Goal: Check status: Check status

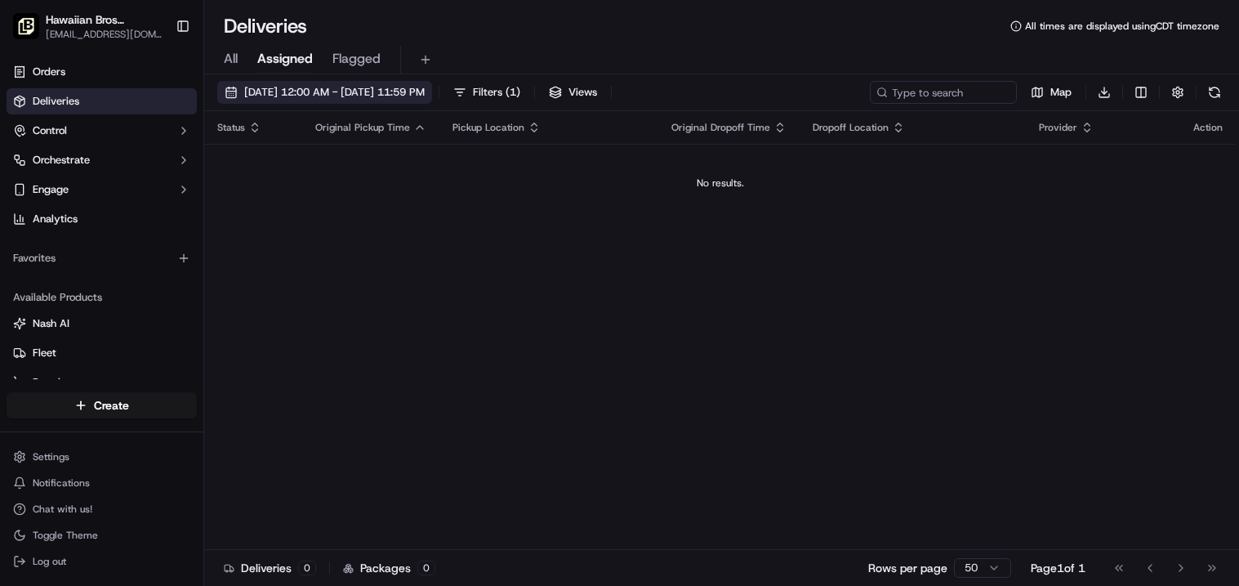
click at [425, 92] on span "[DATE] 12:00 AM - [DATE] 11:59 PM" at bounding box center [334, 92] width 181 height 15
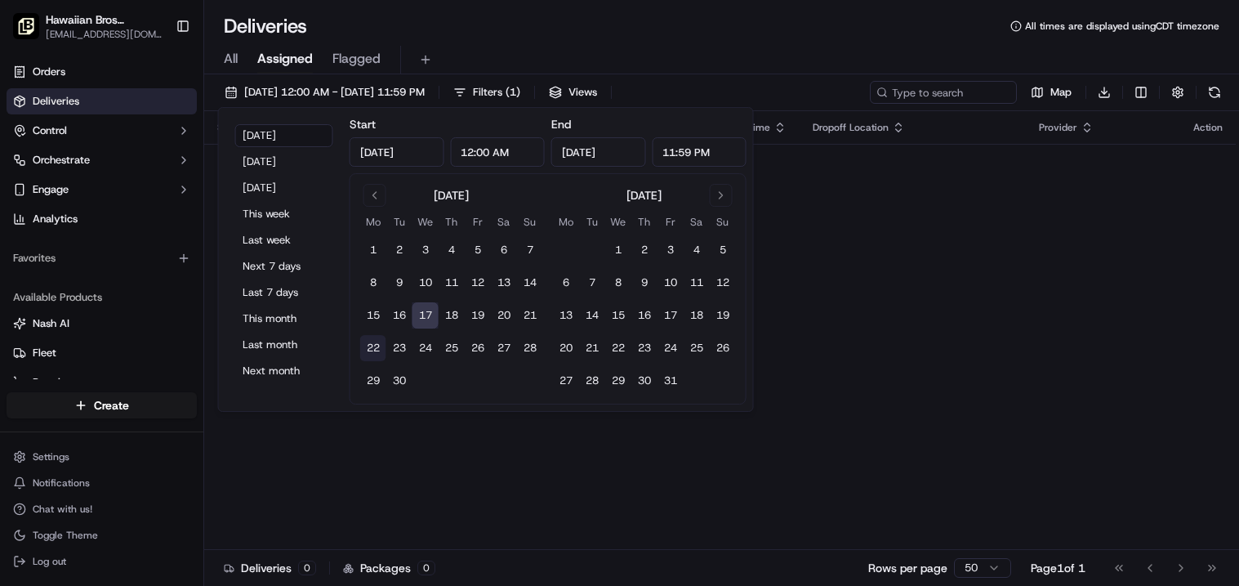
click at [376, 337] on button "22" at bounding box center [373, 348] width 26 height 26
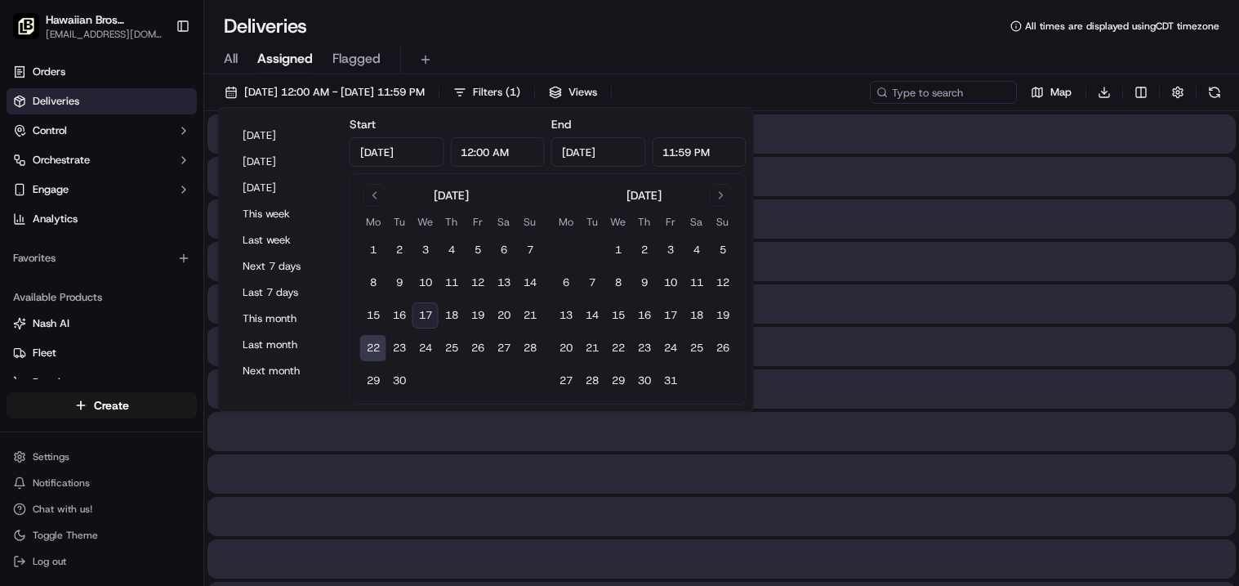
type input "[DATE]"
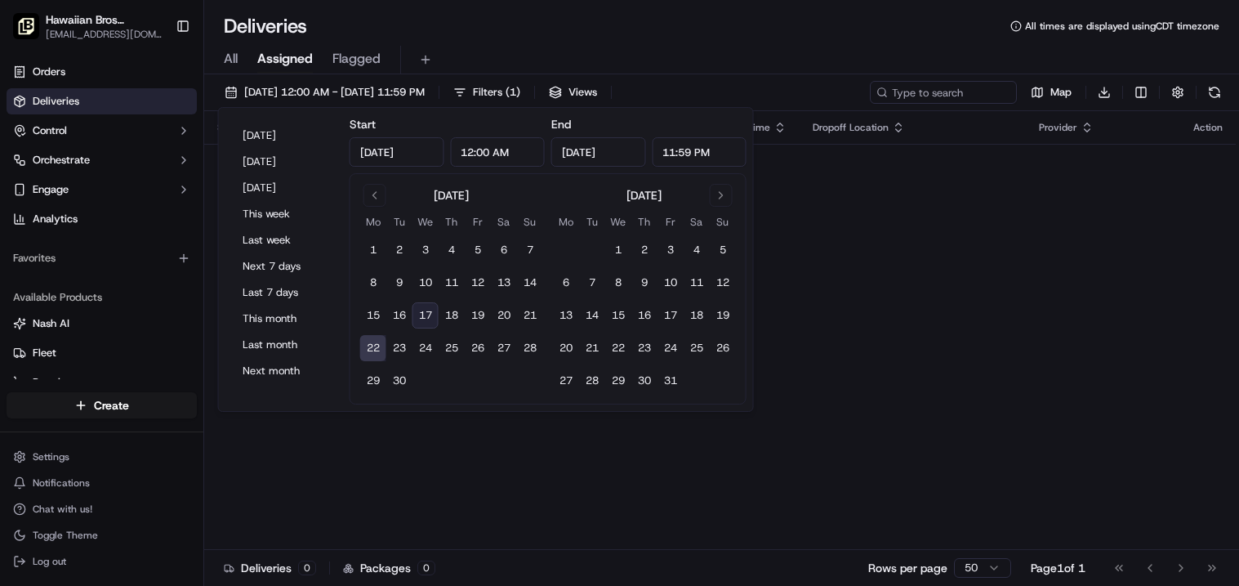
click at [798, 62] on div "All Assigned Flagged" at bounding box center [721, 60] width 1035 height 29
